Goal: Information Seeking & Learning: Learn about a topic

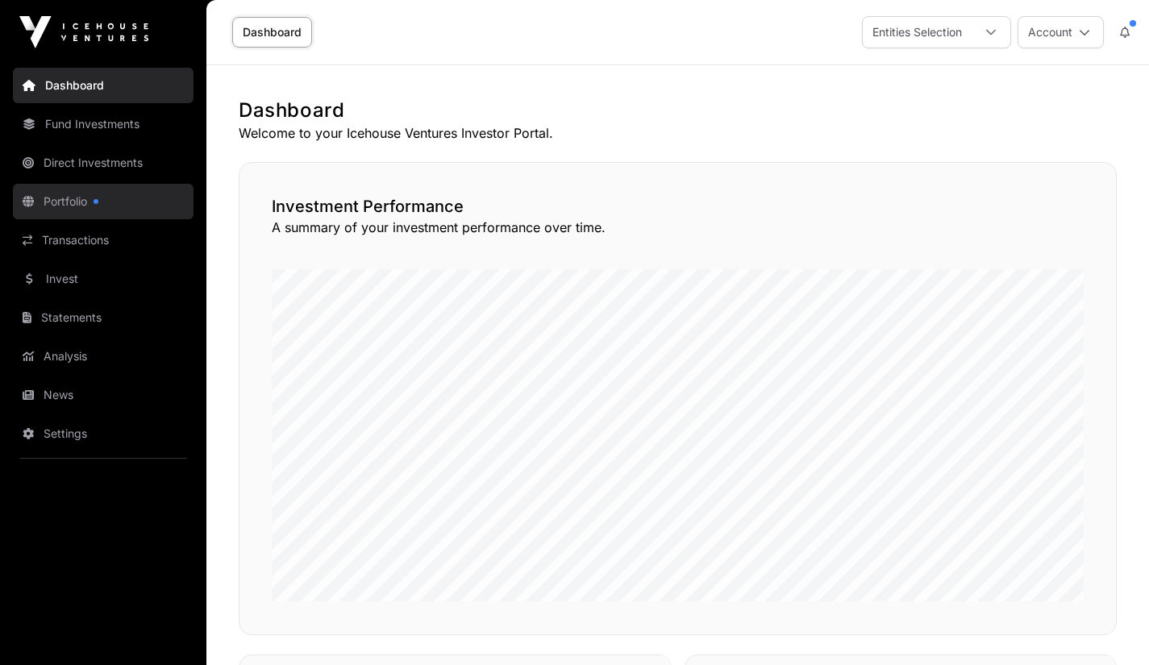
click at [79, 203] on link "Portfolio" at bounding box center [103, 201] width 181 height 35
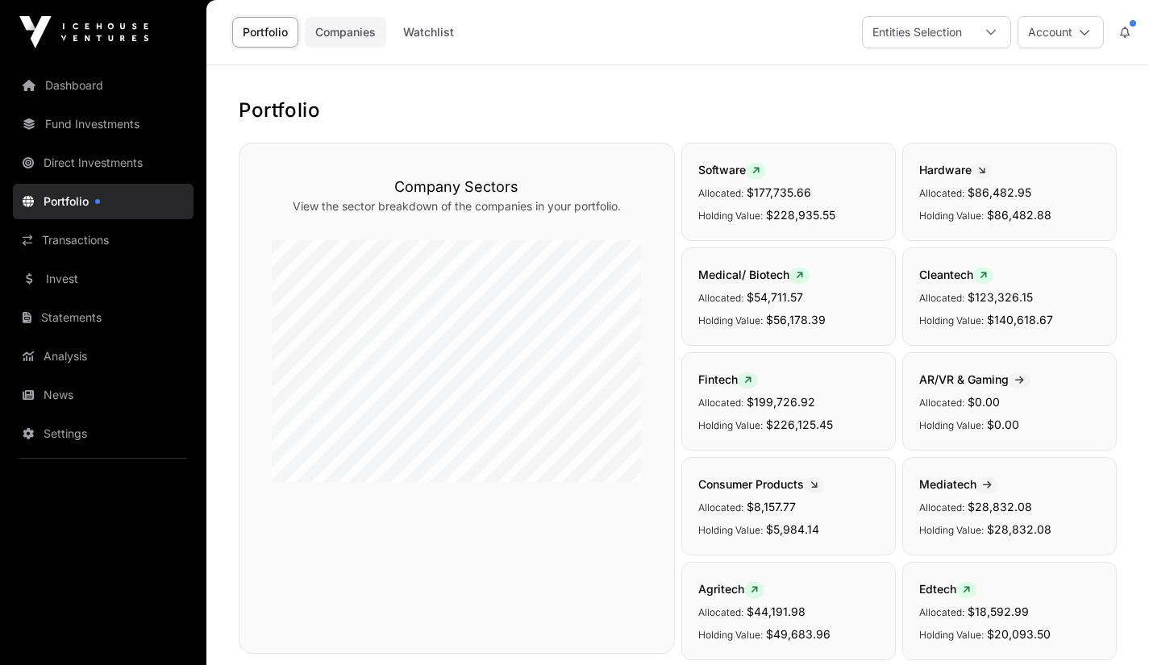
click at [353, 41] on link "Companies" at bounding box center [345, 32] width 81 height 31
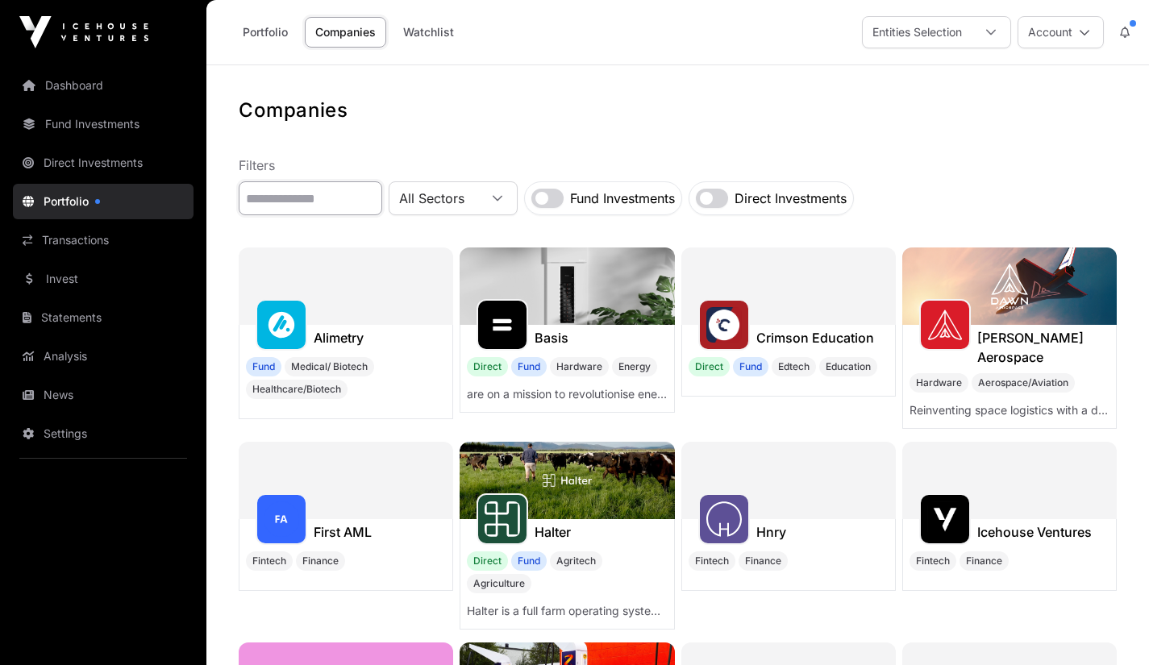
click at [312, 198] on input "text" at bounding box center [310, 198] width 143 height 34
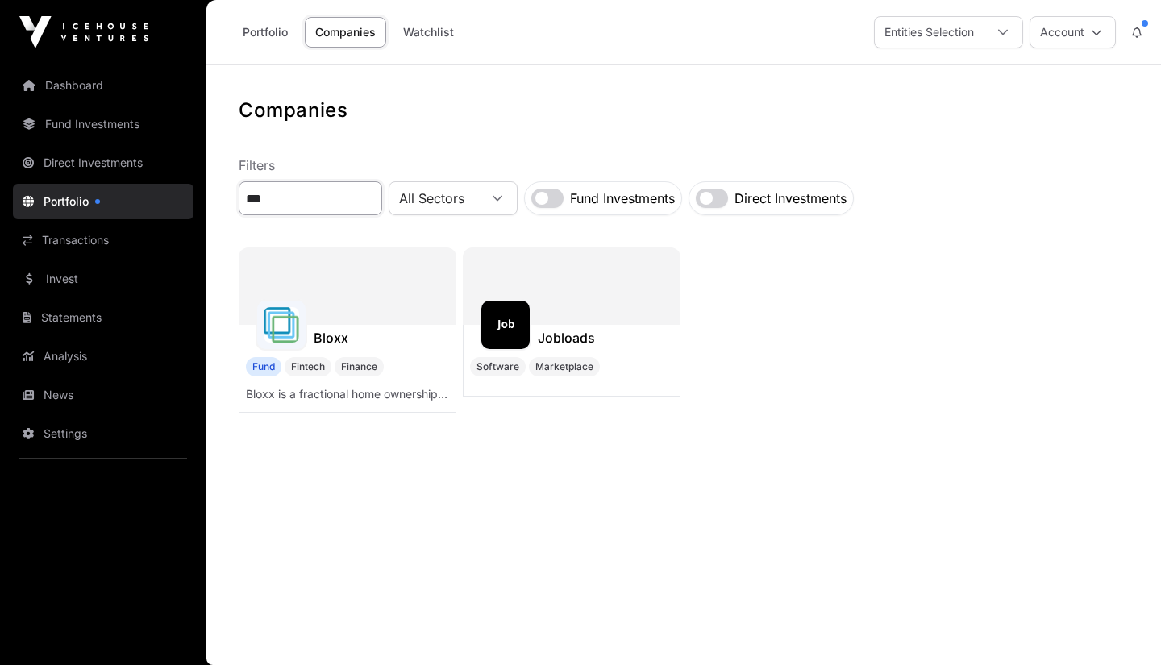
type input "***"
click at [333, 322] on div at bounding box center [348, 285] width 218 height 77
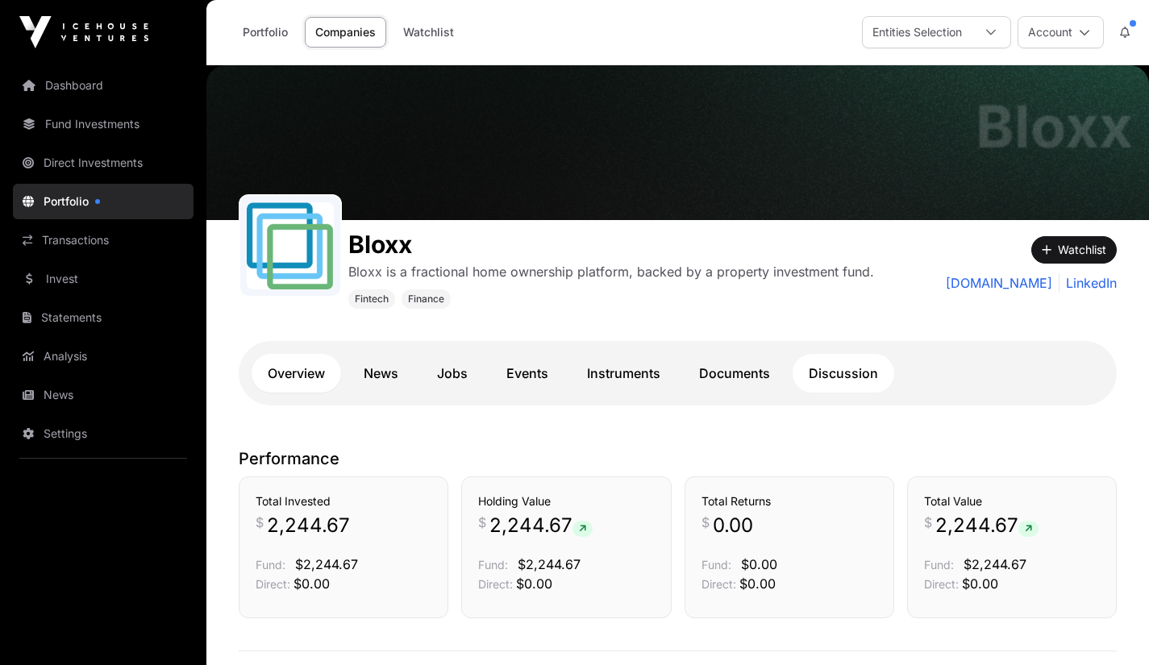
click at [871, 384] on link "Discussion" at bounding box center [843, 373] width 102 height 39
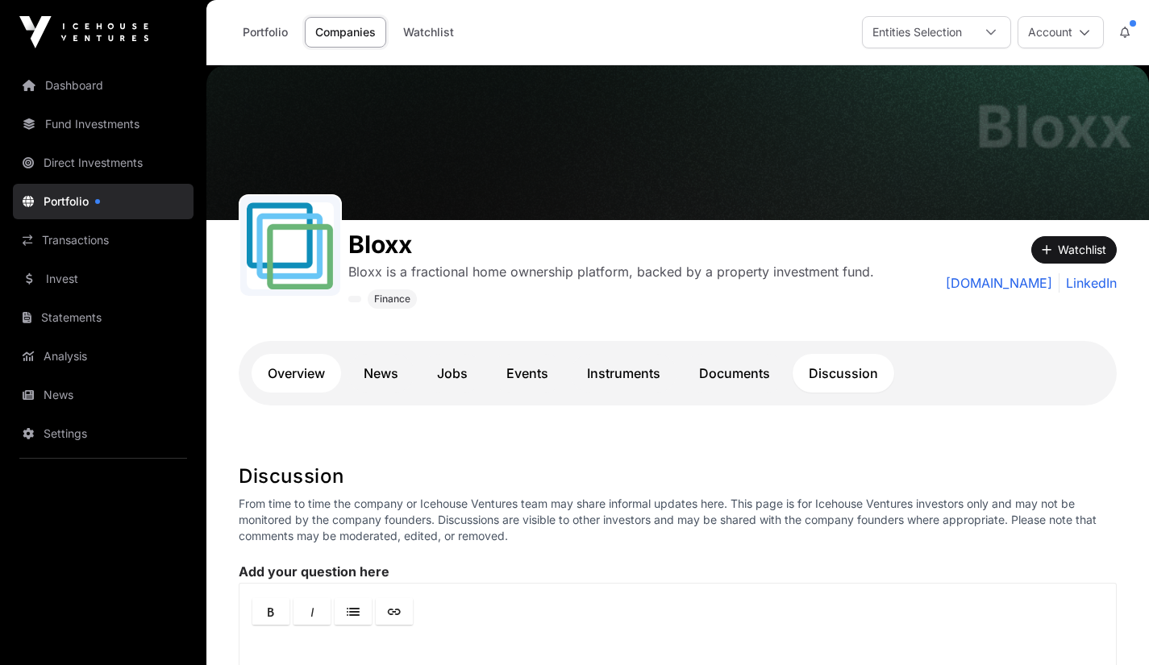
click at [286, 382] on link "Overview" at bounding box center [295, 373] width 89 height 39
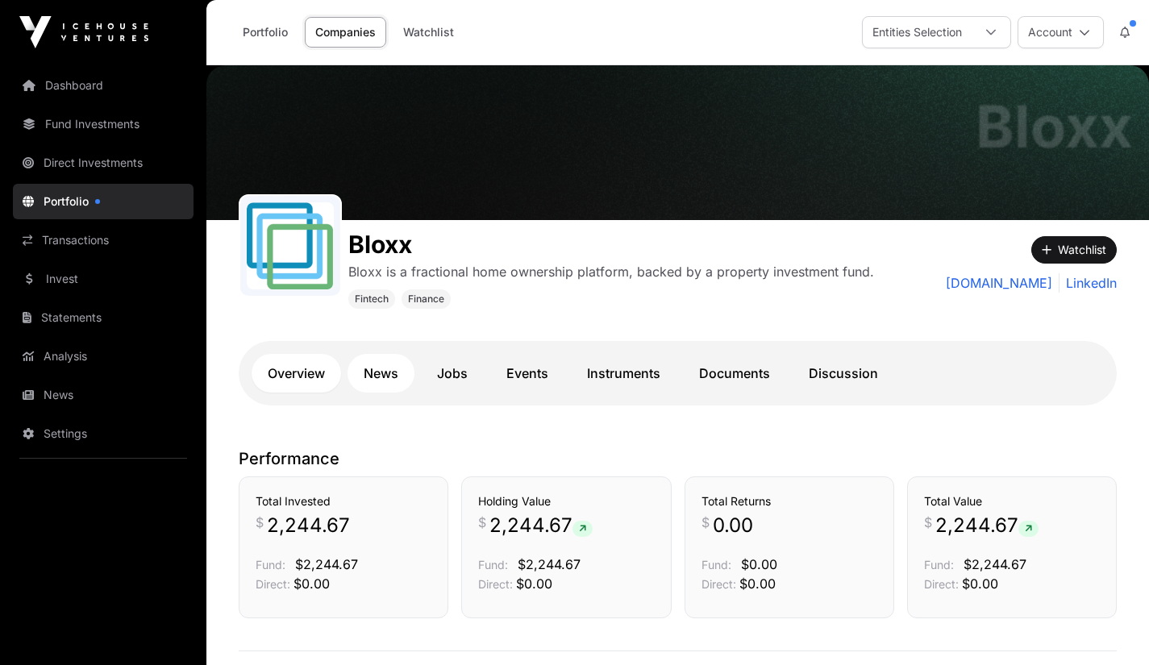
click at [383, 380] on link "News" at bounding box center [380, 373] width 67 height 39
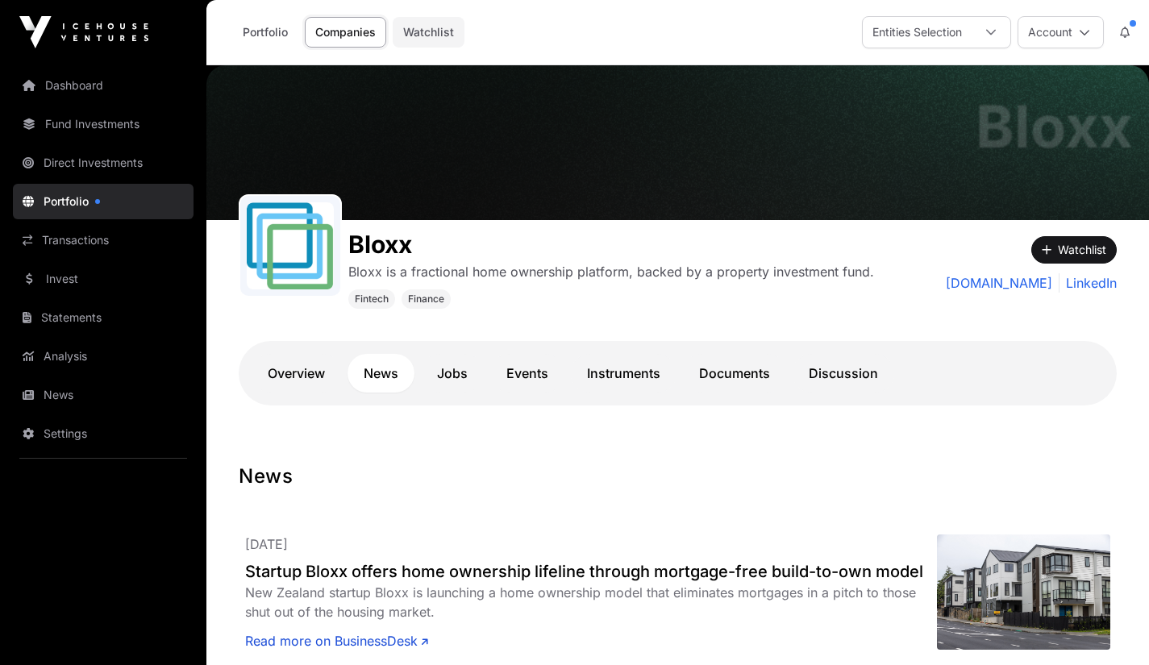
click at [424, 20] on link "Watchlist" at bounding box center [429, 32] width 72 height 31
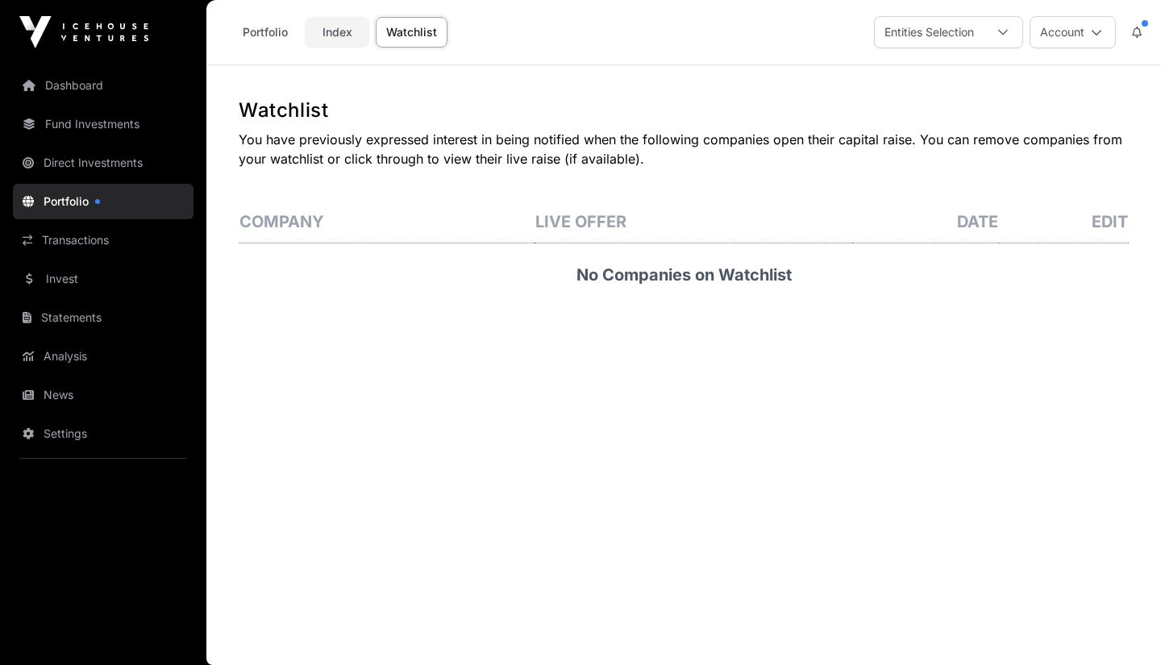
click at [343, 32] on link "Index" at bounding box center [337, 32] width 64 height 31
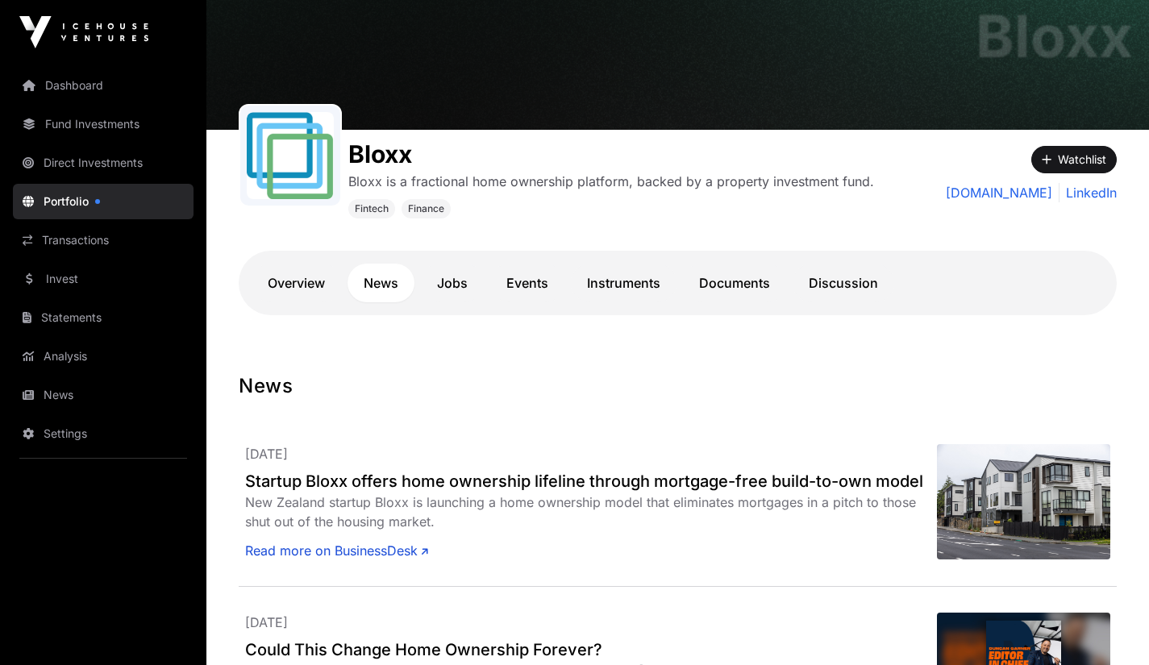
scroll to position [64, 0]
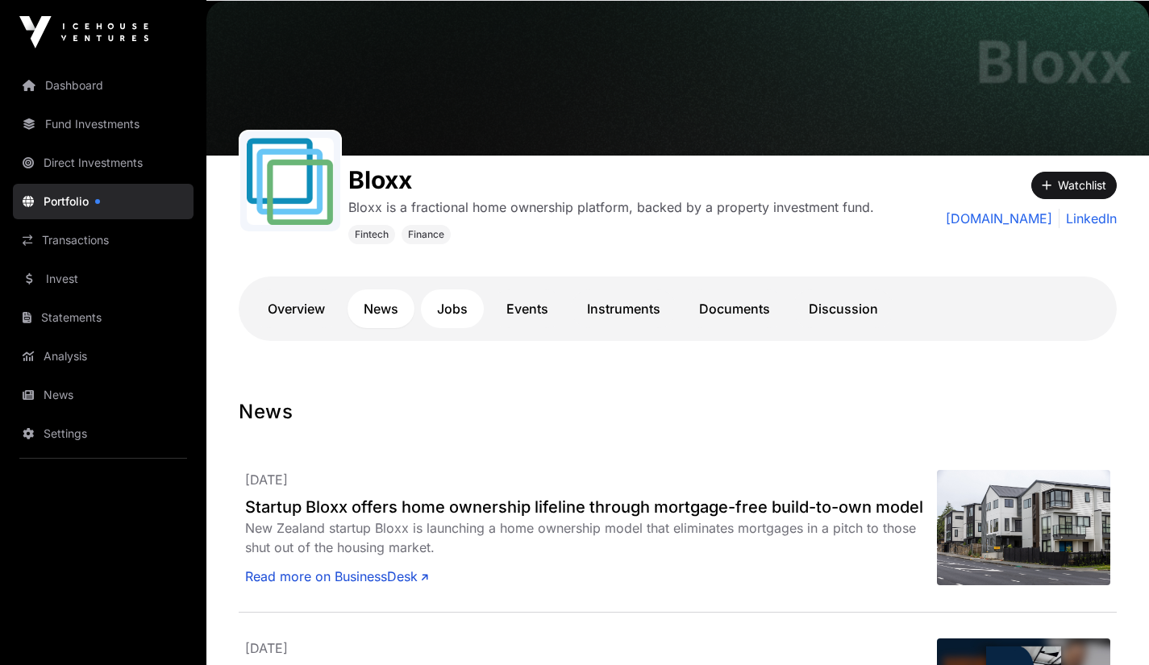
click at [452, 305] on link "Jobs" at bounding box center [452, 308] width 63 height 39
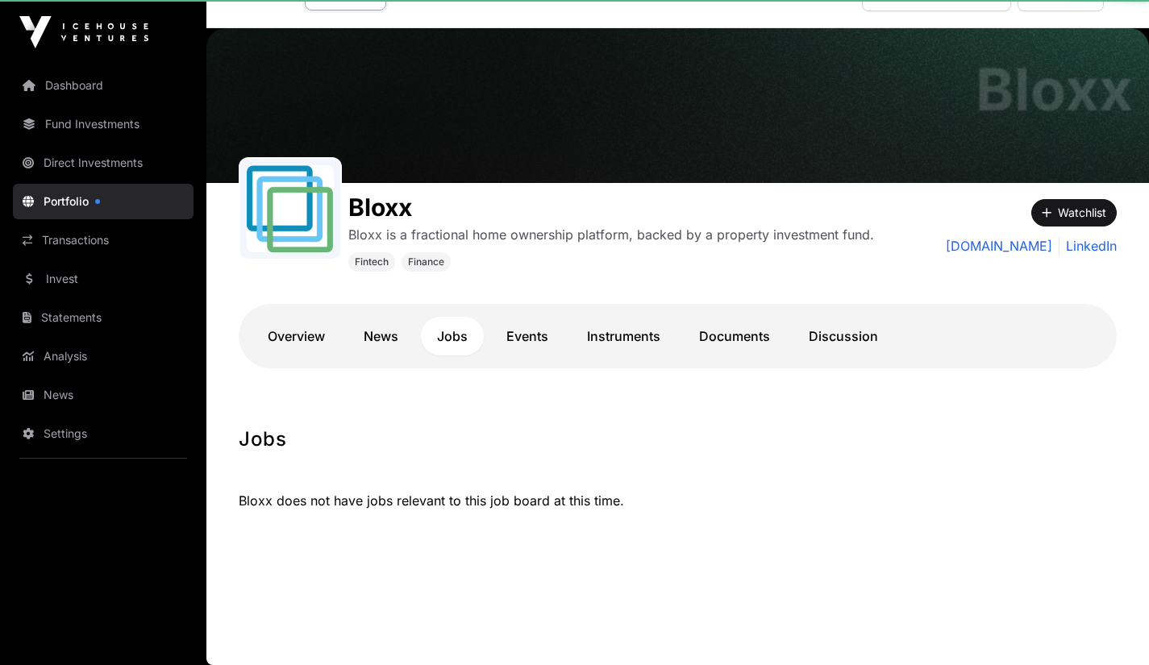
scroll to position [36, 0]
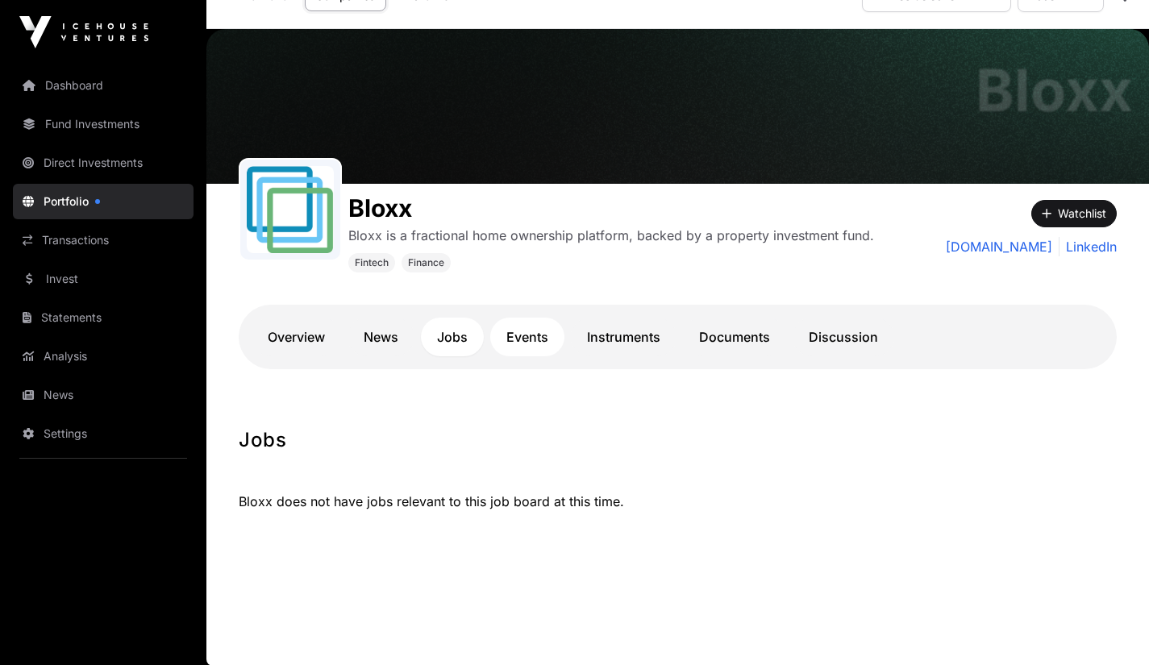
click at [526, 336] on link "Events" at bounding box center [527, 337] width 74 height 39
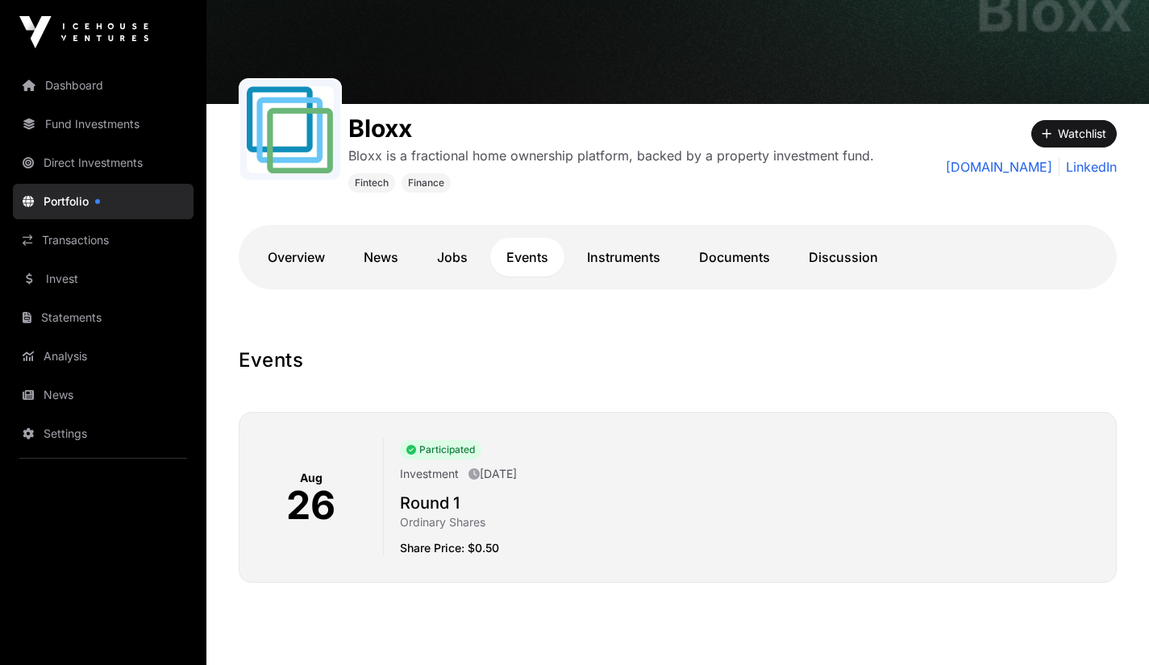
scroll to position [168, 0]
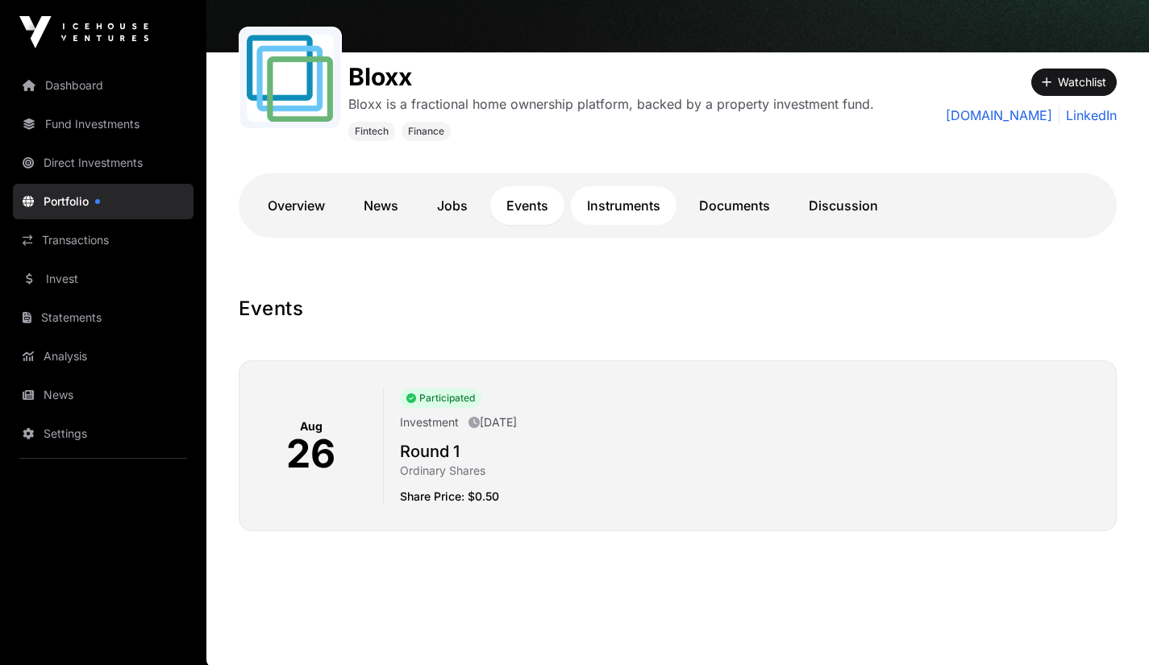
click at [615, 206] on link "Instruments" at bounding box center [624, 205] width 106 height 39
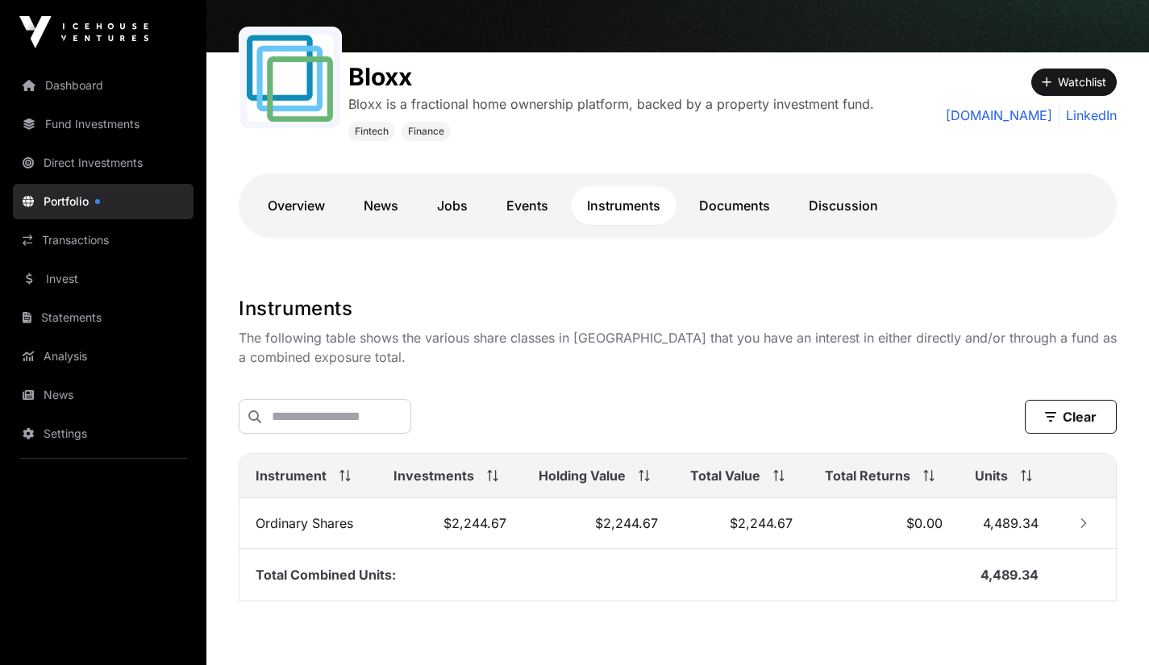
click at [615, 206] on link "Instruments" at bounding box center [624, 205] width 106 height 39
click at [721, 201] on link "Documents" at bounding box center [734, 205] width 103 height 39
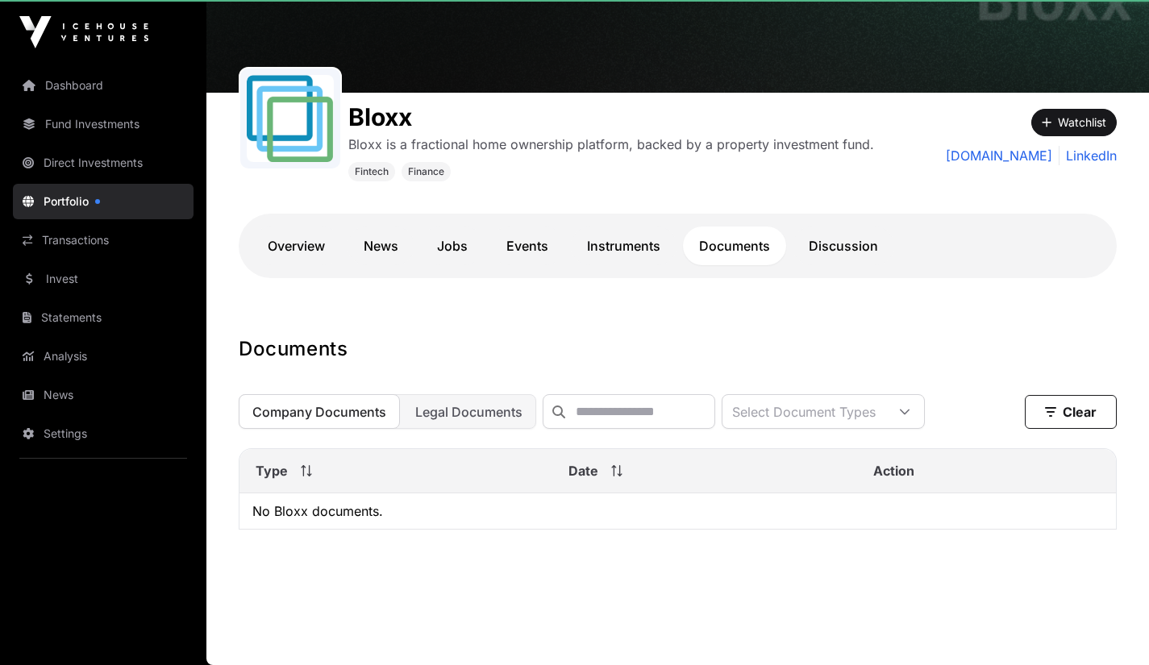
scroll to position [138, 0]
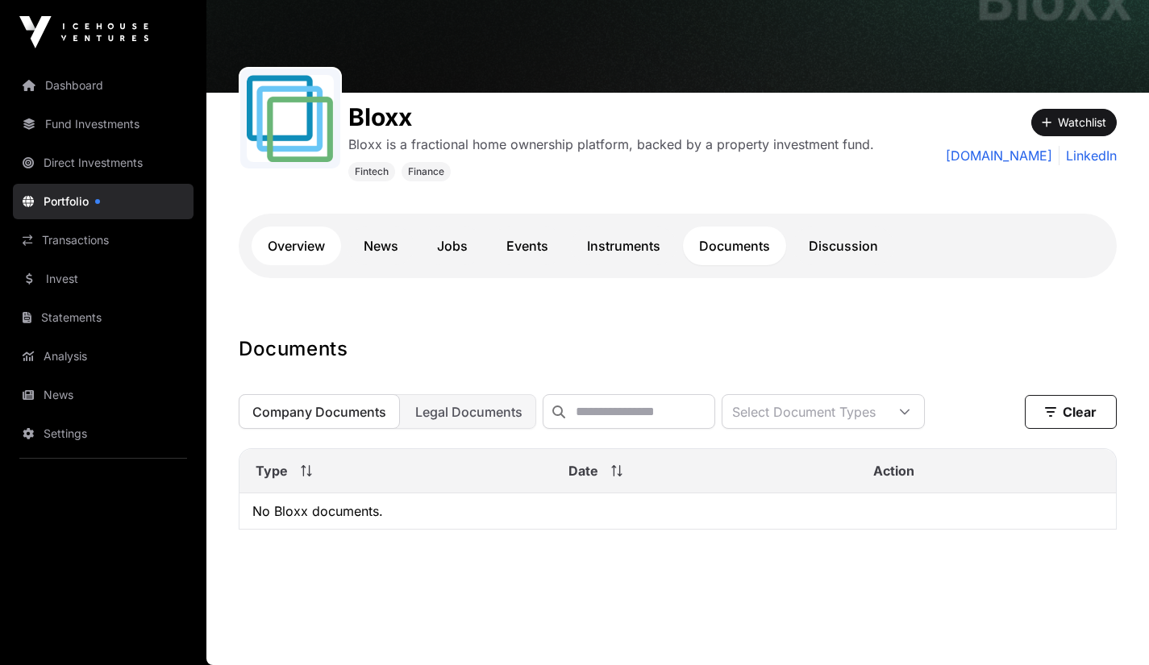
click at [297, 233] on link "Overview" at bounding box center [295, 245] width 89 height 39
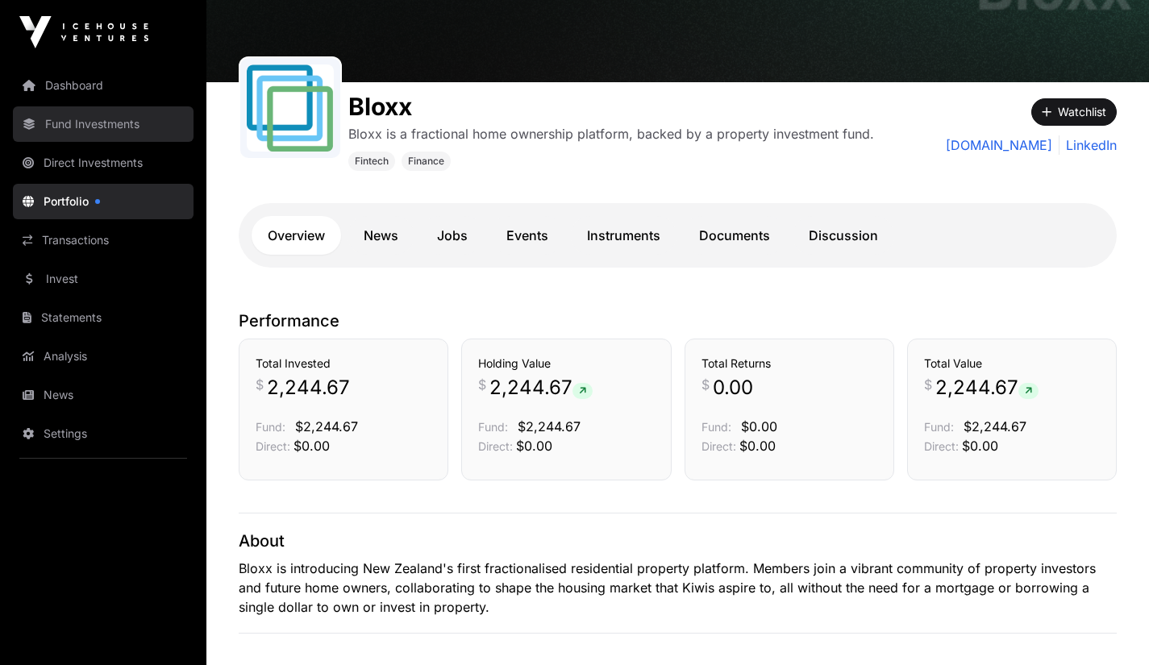
click at [135, 127] on link "Fund Investments" at bounding box center [103, 123] width 181 height 35
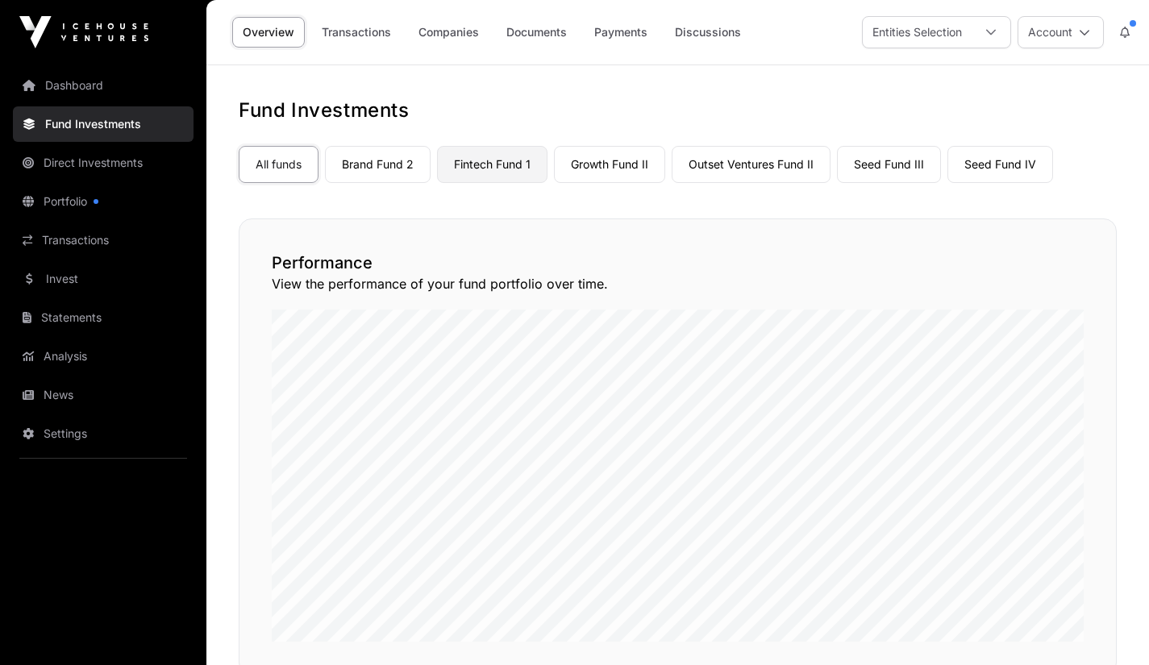
click at [496, 177] on link "Fintech Fund 1" at bounding box center [492, 164] width 110 height 37
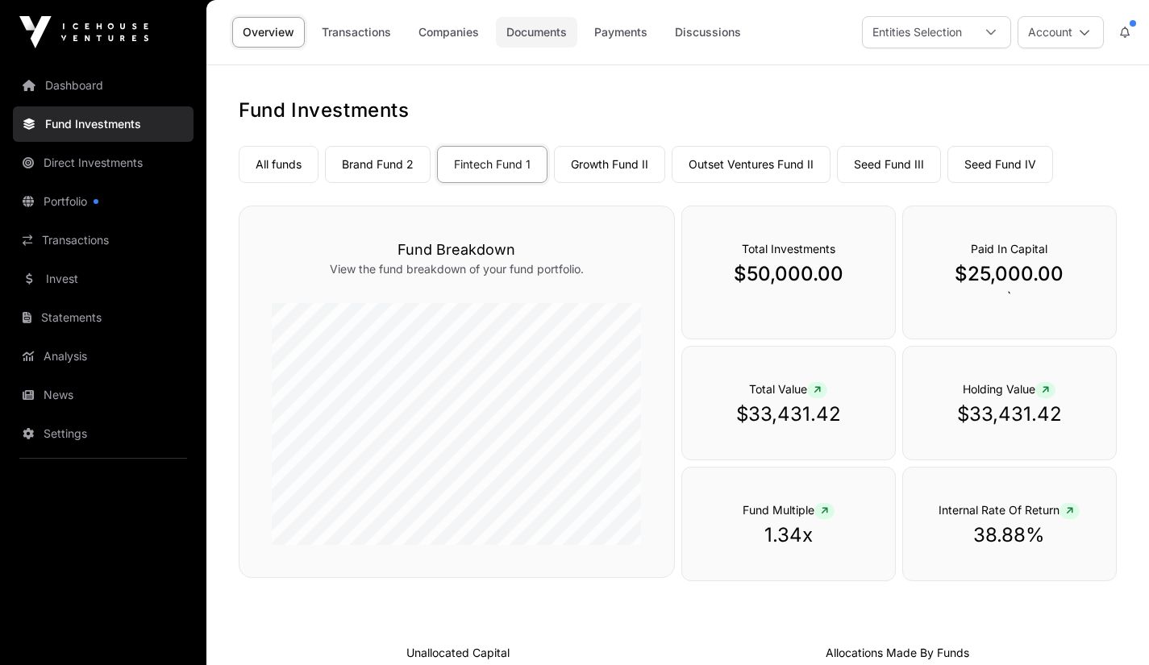
click at [550, 35] on link "Documents" at bounding box center [536, 32] width 81 height 31
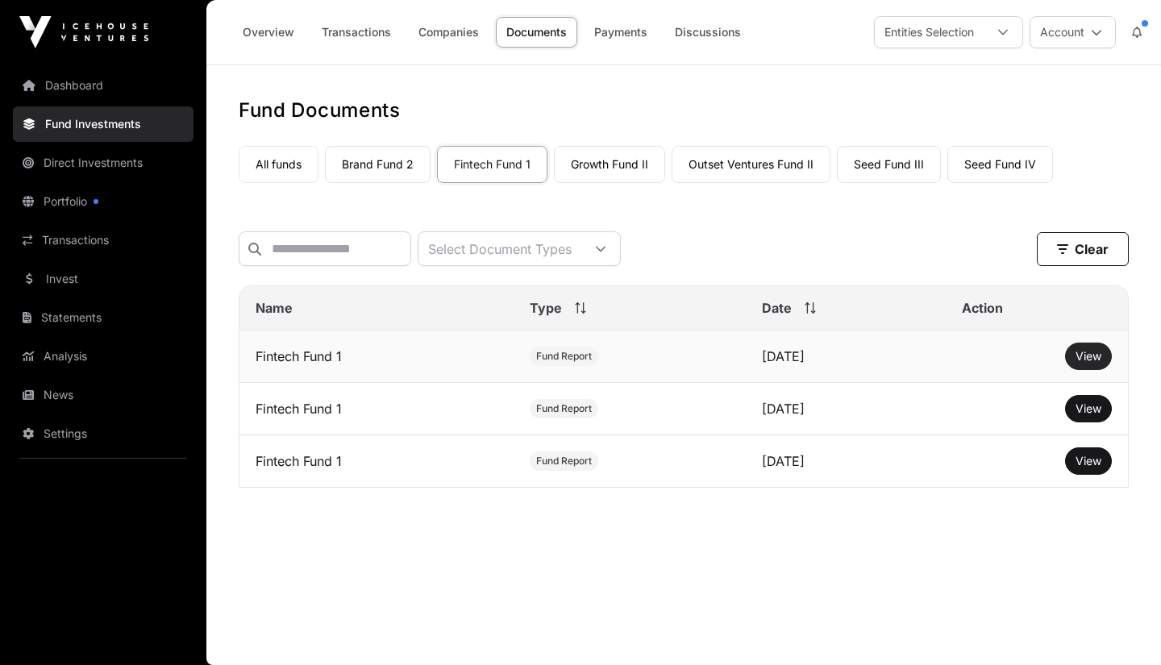
click at [1078, 363] on span "View" at bounding box center [1088, 356] width 26 height 14
